Goal: Transaction & Acquisition: Obtain resource

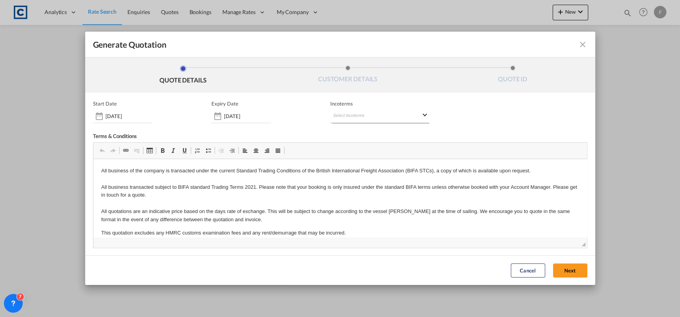
click at [376, 110] on md-select "Select Incoterms FAS - export Free Alongside Ship FCA - export Free Carrier CPT…" at bounding box center [379, 116] width 99 height 14
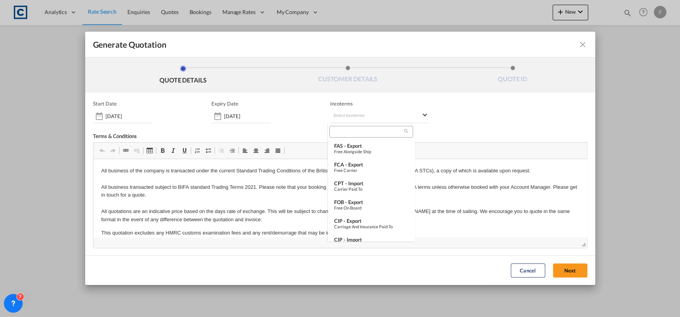
click at [362, 134] on input "search" at bounding box center [368, 131] width 72 height 7
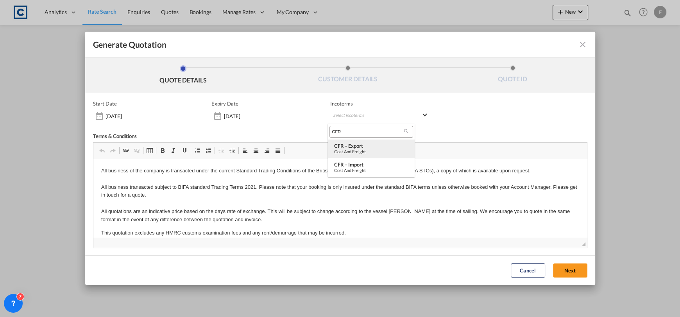
type input "CFR"
click at [371, 147] on div "CFR - export" at bounding box center [371, 146] width 74 height 6
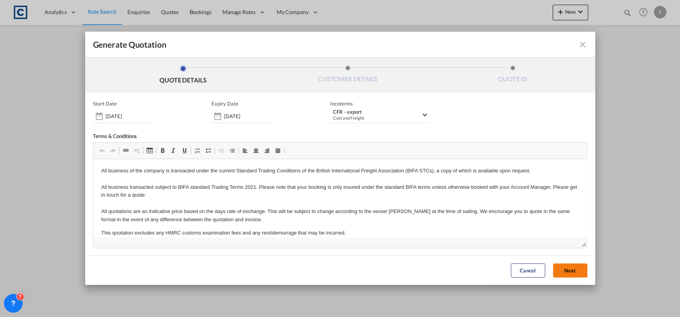
click at [570, 274] on button "Next" at bounding box center [570, 270] width 34 height 14
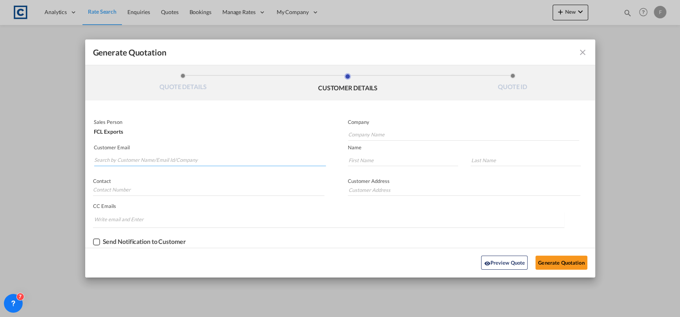
click at [157, 160] on input "Search by Customer Name/Email Id/Company" at bounding box center [210, 160] width 232 height 12
type input "[EMAIL_ADDRESS][DOMAIN_NAME]"
click at [370, 134] on input "Company Name" at bounding box center [463, 135] width 231 height 12
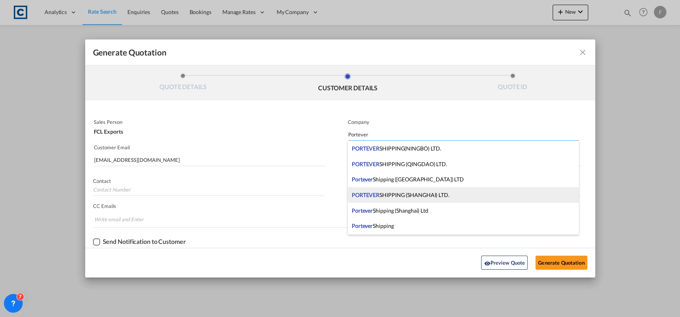
click at [441, 199] on div "PORTEVER SHIPPING (SHANGHAI) LTD." at bounding box center [463, 195] width 231 height 16
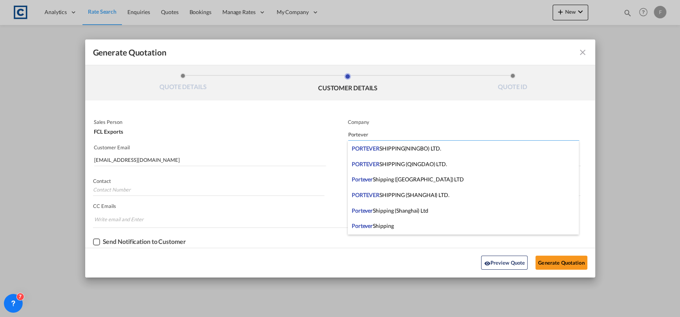
type input "PORTEVER SHIPPING (SHANGHAI) LTD."
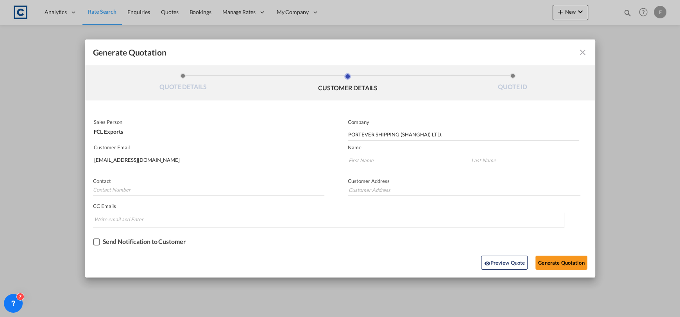
click at [363, 158] on input "Generate QuotationQUOTE ..." at bounding box center [403, 160] width 110 height 12
type input "[PERSON_NAME]"
type input "."
click at [567, 265] on button "Generate Quotation" at bounding box center [561, 263] width 52 height 14
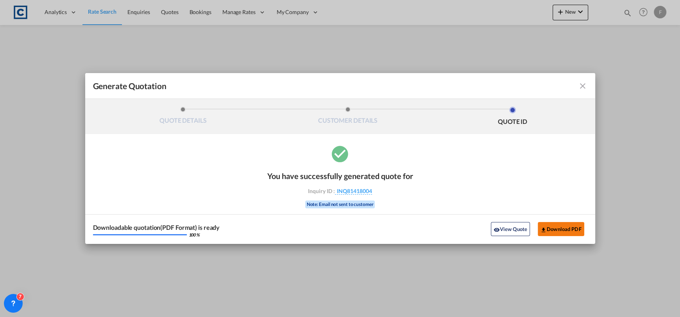
click at [549, 226] on button "Download PDF" at bounding box center [561, 229] width 47 height 14
